Goal: Task Accomplishment & Management: Use online tool/utility

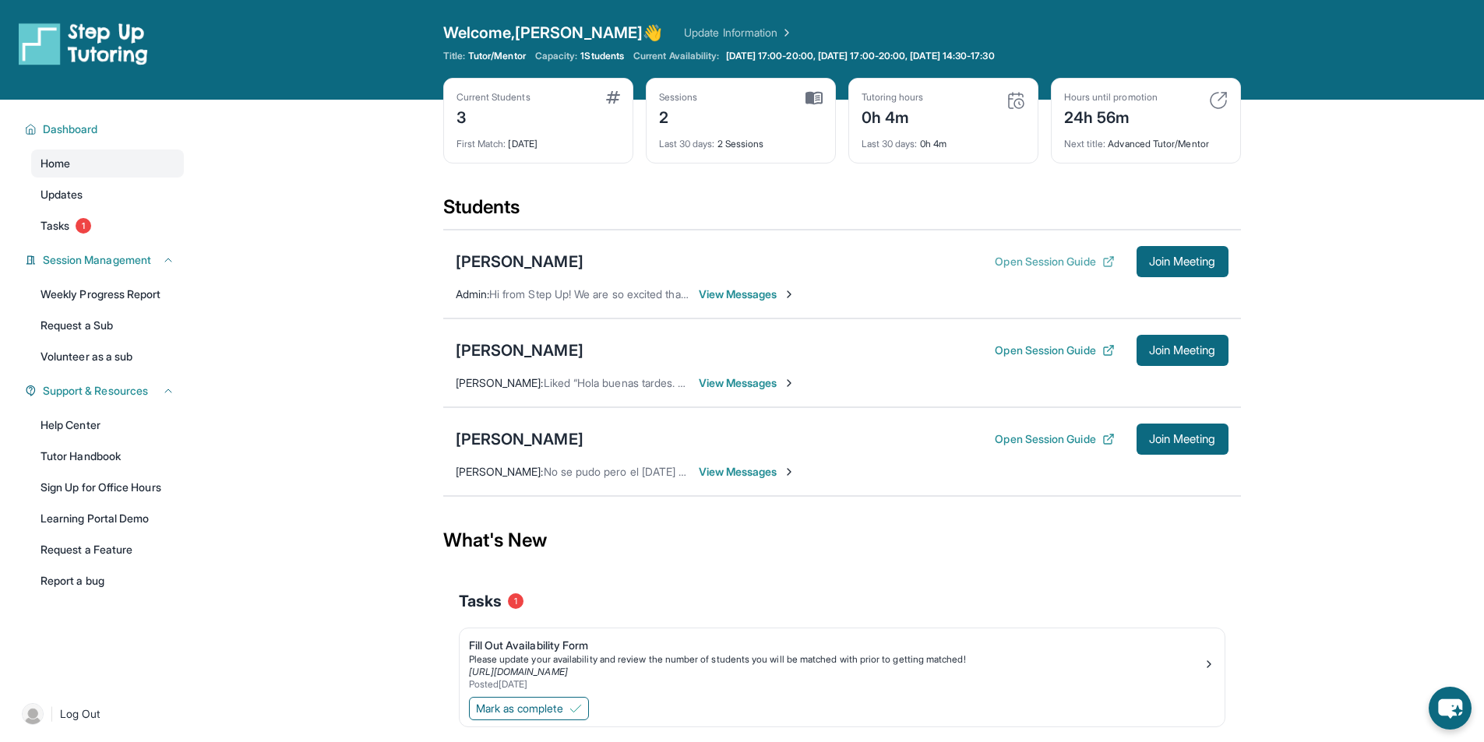
click at [1027, 263] on button "Open Session Guide" at bounding box center [1054, 262] width 119 height 16
click at [1167, 262] on span "Join Meeting" at bounding box center [1182, 261] width 67 height 9
click at [573, 266] on div "[PERSON_NAME]" at bounding box center [520, 262] width 128 height 22
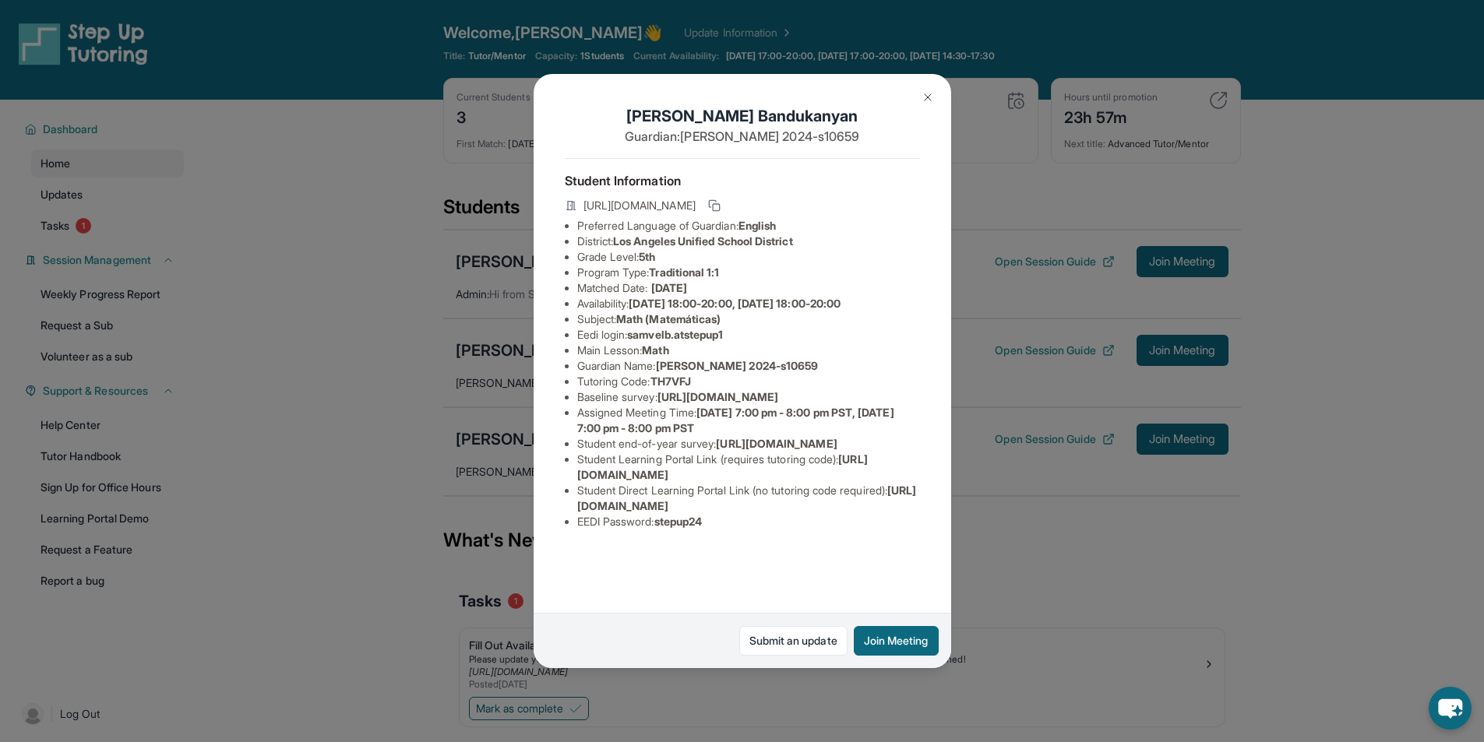
click at [925, 104] on button at bounding box center [927, 97] width 31 height 31
